Goal: Transaction & Acquisition: Book appointment/travel/reservation

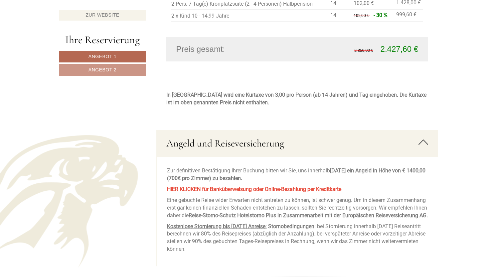
scroll to position [1175, 0]
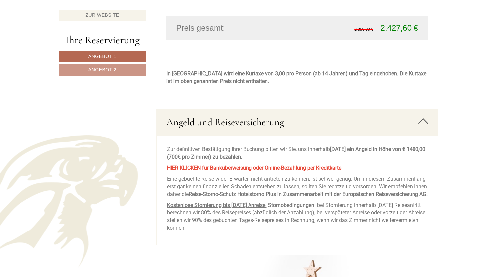
drag, startPoint x: 168, startPoint y: 138, endPoint x: 223, endPoint y: 223, distance: 101.9
click at [223, 223] on div "Zur definitiven Bestätigung Ihrer Buchung bitten wir Sie, uns innerhalb 27.10.2…" at bounding box center [297, 190] width 281 height 109
copy div "Zur definitiven Bestätigung Ihrer Buchung bitten wir Sie, uns innerhalb 27.10.2…"
click at [473, 155] on div "Einen wunderschönen guten Tag aus Pfalzen Herr Franke! Danke für Ihre Bestätigu…" at bounding box center [248, 151] width 497 height 2145
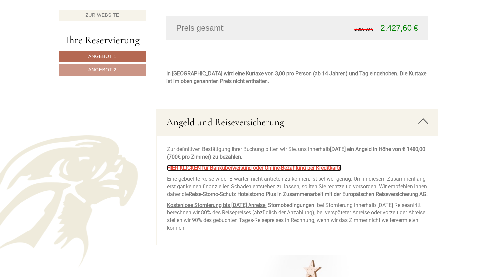
click at [238, 165] on span "HIER KLICKEN für Banküberweisung oder Online-Bezahlung per Kreditkarte" at bounding box center [254, 168] width 174 height 6
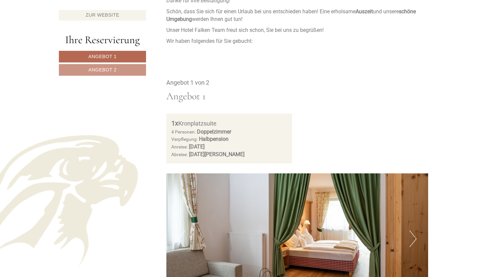
scroll to position [320, 0]
